Goal: Task Accomplishment & Management: Manage account settings

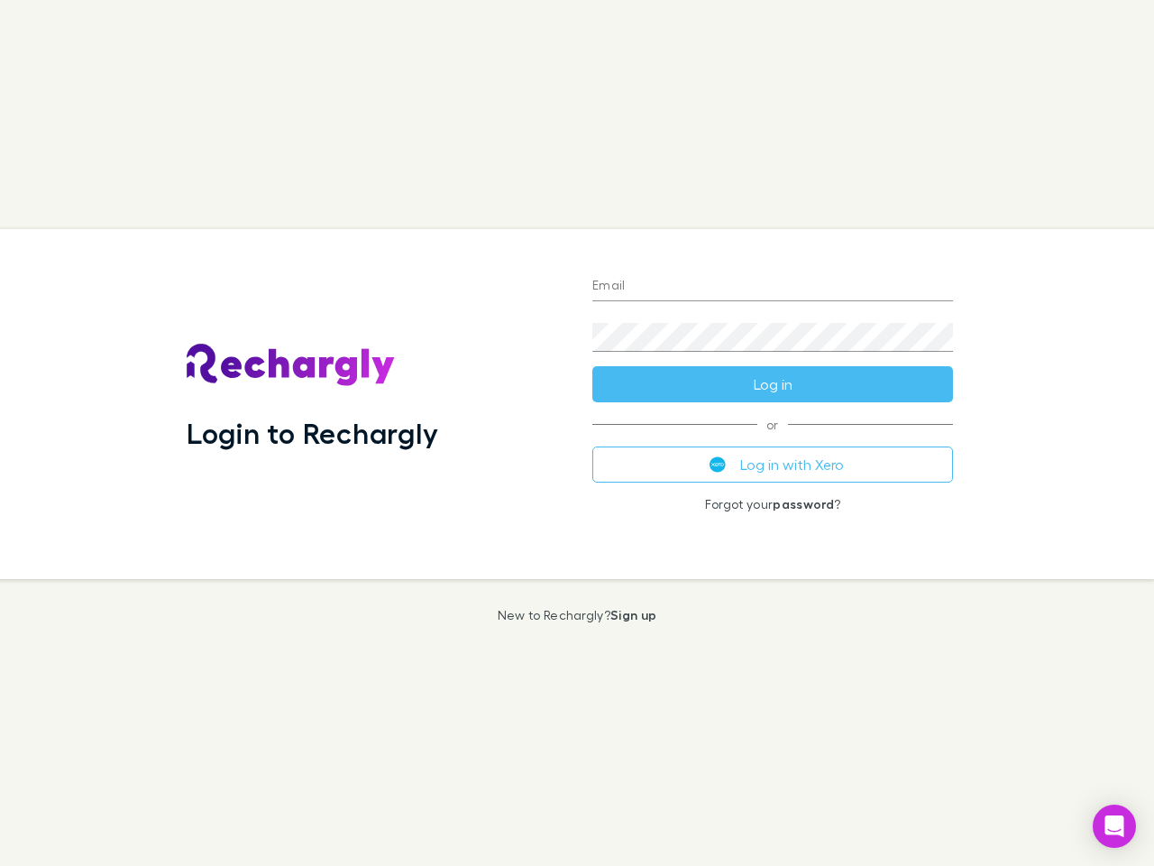
click at [577, 433] on div "Login to Rechargly" at bounding box center [375, 404] width 406 height 350
click at [773, 287] on input "Email" at bounding box center [772, 286] width 361 height 29
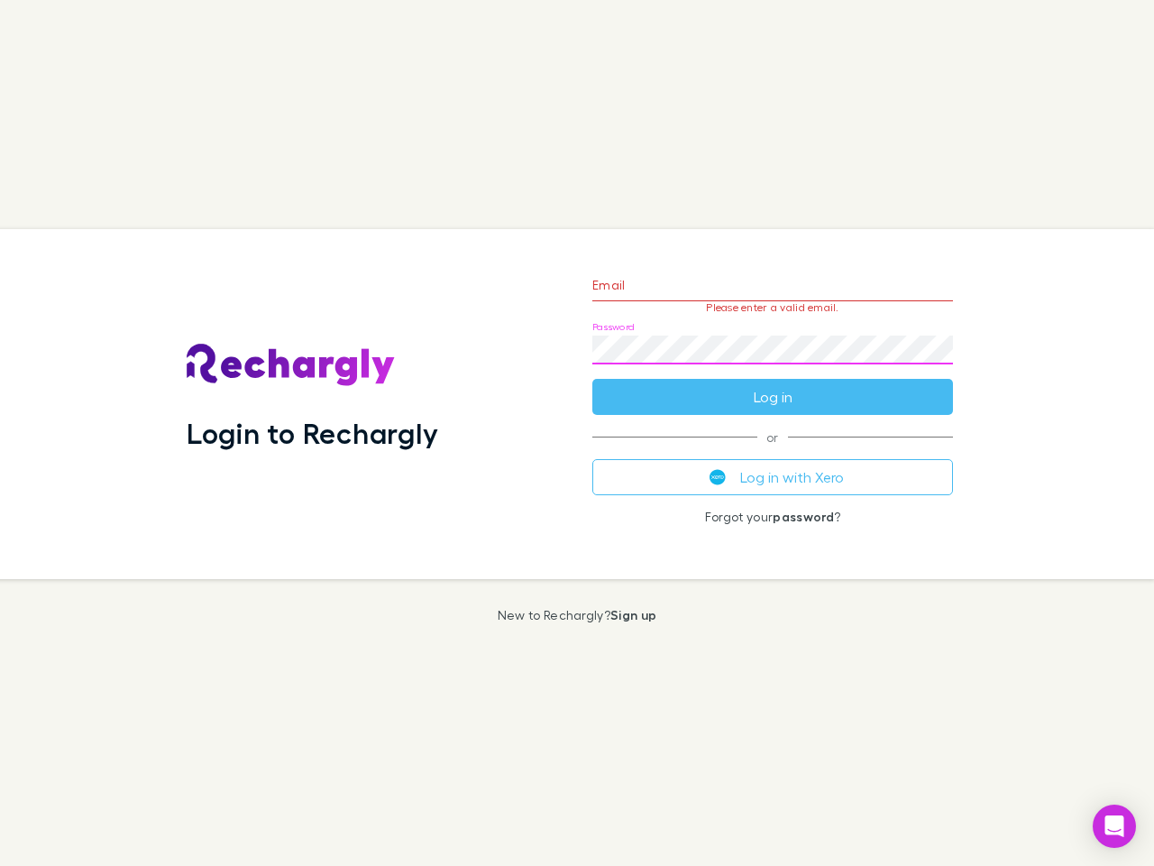
click at [773, 384] on form "Email Please enter a valid email. Password Log in" at bounding box center [772, 336] width 361 height 157
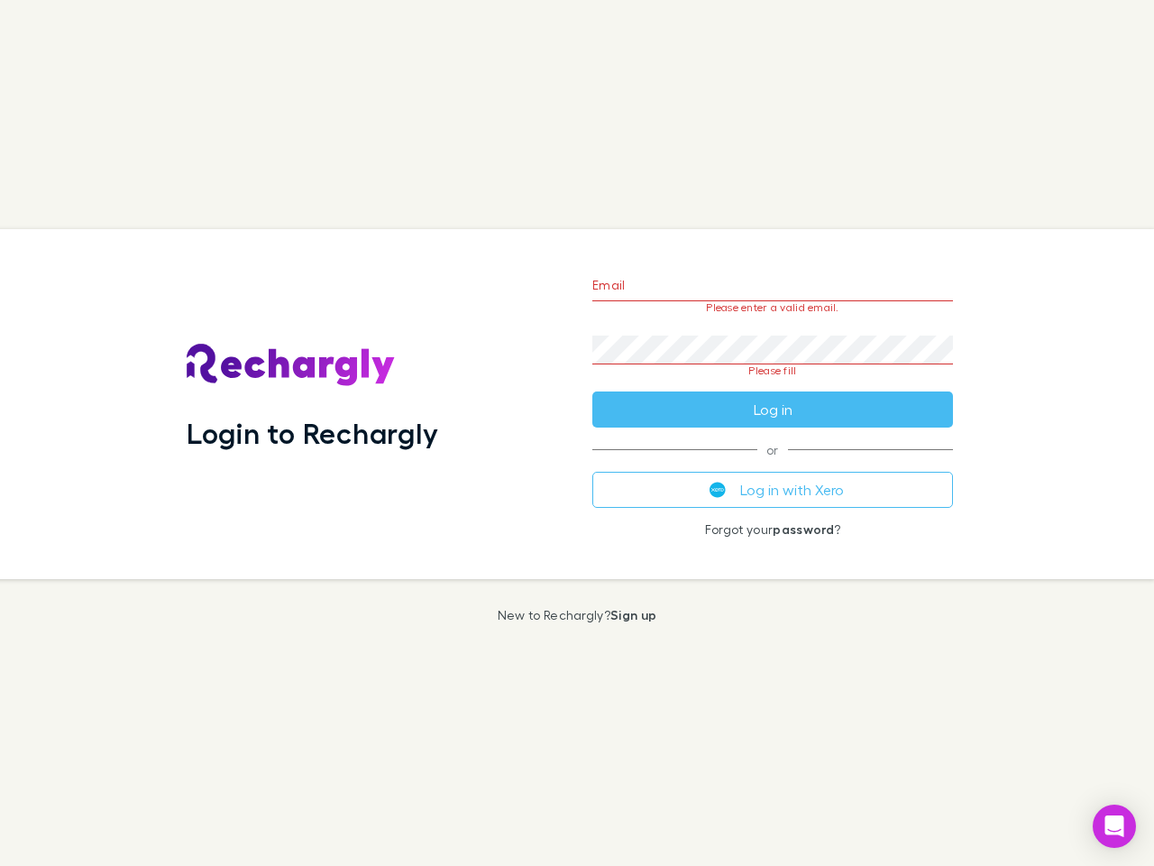
click at [773, 464] on div "Email Please enter a valid email. Password Please fill Log in or Log in with Xe…" at bounding box center [773, 404] width 390 height 350
click at [1115, 826] on icon "Open Intercom Messenger" at bounding box center [1115, 826] width 19 height 22
